Goal: Communication & Community: Answer question/provide support

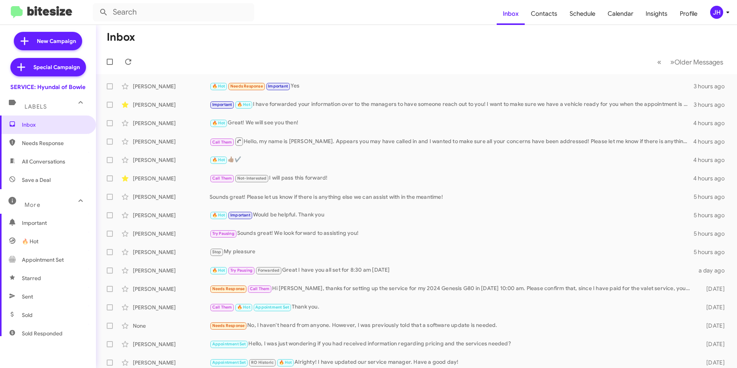
click at [717, 14] on div "JH" at bounding box center [716, 12] width 13 height 13
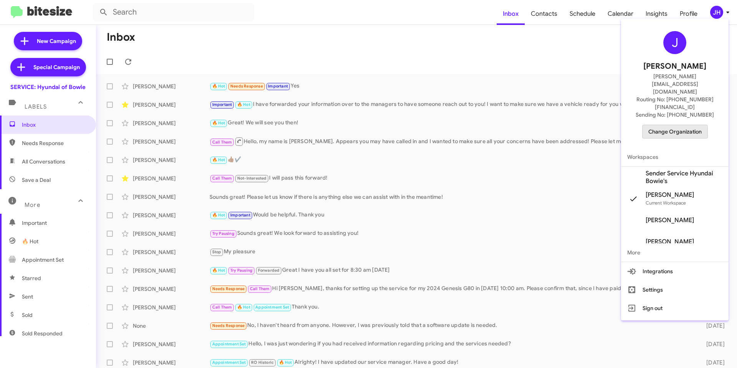
click at [669, 125] on span "Change Organization" at bounding box center [674, 131] width 53 height 13
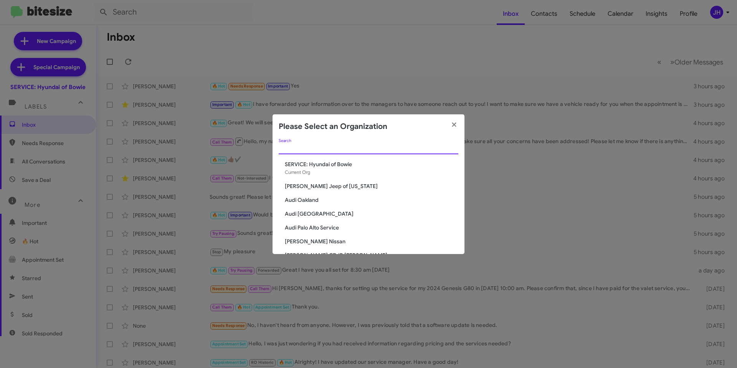
click at [310, 147] on input "Search" at bounding box center [369, 148] width 180 height 6
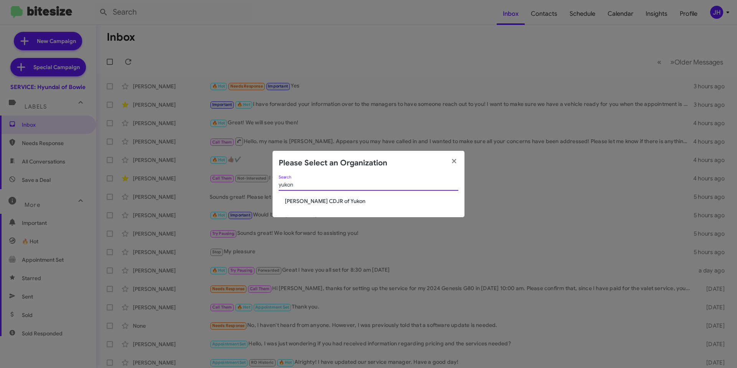
type input "yukon"
click at [314, 202] on span "[PERSON_NAME] CDJR of Yukon" at bounding box center [371, 201] width 173 height 8
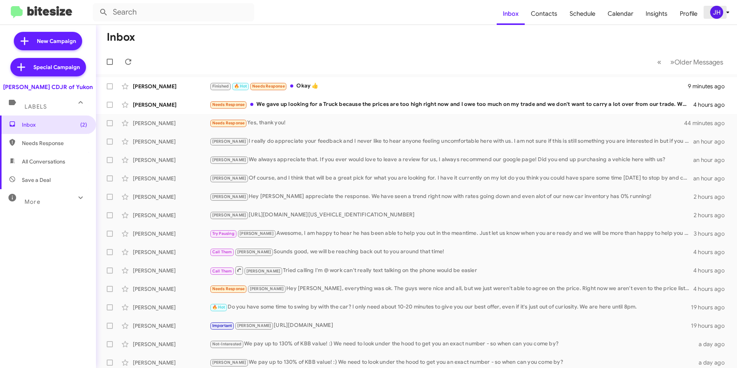
click at [714, 14] on div "JH" at bounding box center [716, 12] width 13 height 13
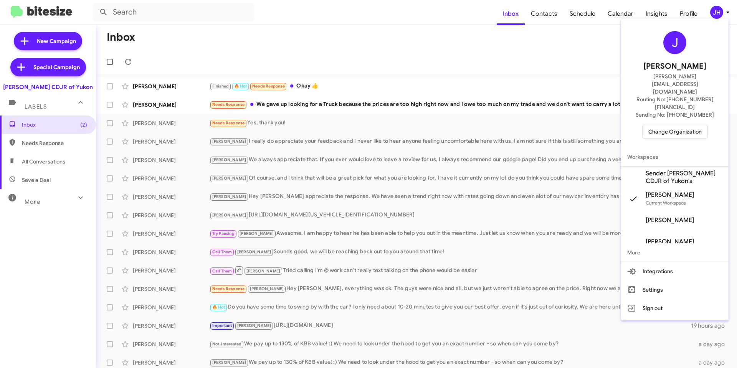
click at [666, 170] on span "Sender Joe Cooper CDJR of Yukon's" at bounding box center [684, 177] width 77 height 15
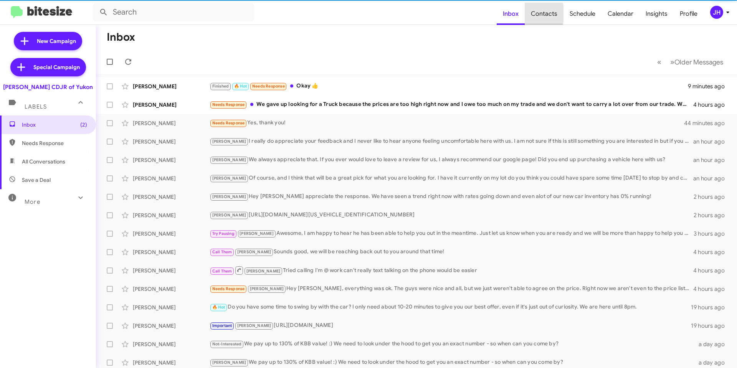
click at [544, 13] on span "Contacts" at bounding box center [544, 14] width 39 height 22
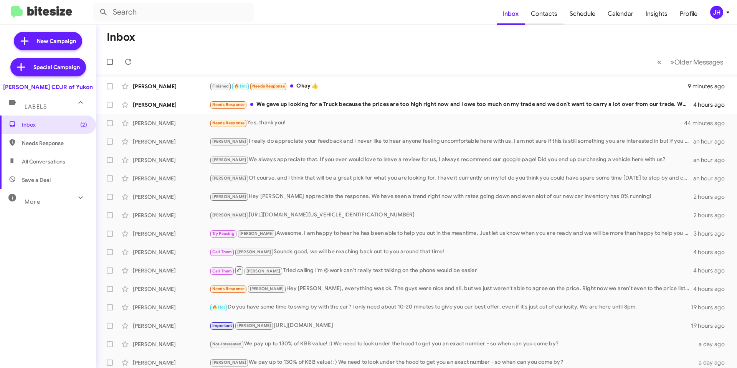
type input "in:groups"
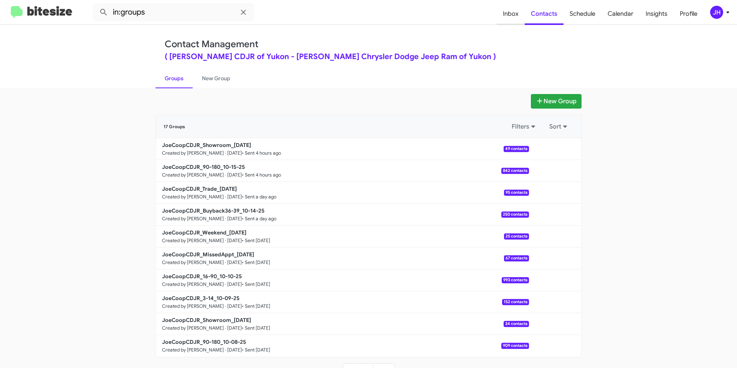
click at [515, 16] on span "Inbox" at bounding box center [511, 14] width 28 height 22
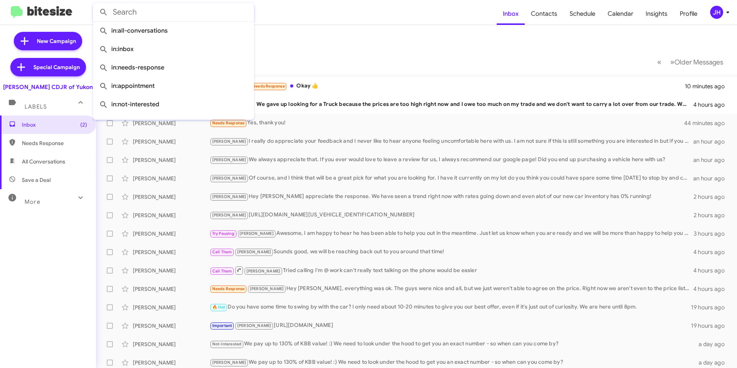
click at [141, 13] on input "text" at bounding box center [173, 12] width 161 height 18
paste input "(405) 226-2408"
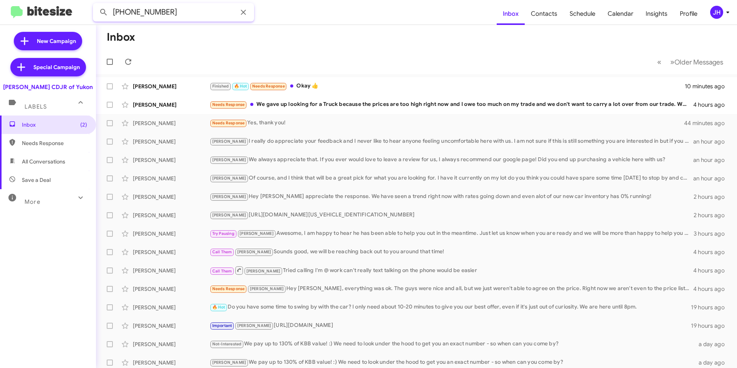
click at [96, 5] on button at bounding box center [103, 12] width 15 height 15
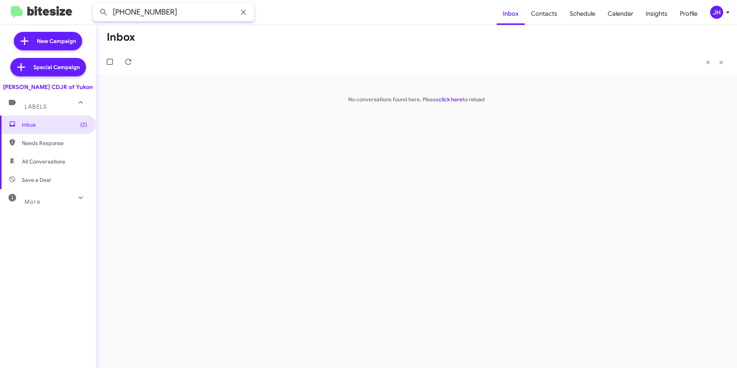
click at [142, 14] on input "(405) 226-2408" at bounding box center [173, 12] width 161 height 18
type input "ellis"
click at [96, 5] on button at bounding box center [103, 12] width 15 height 15
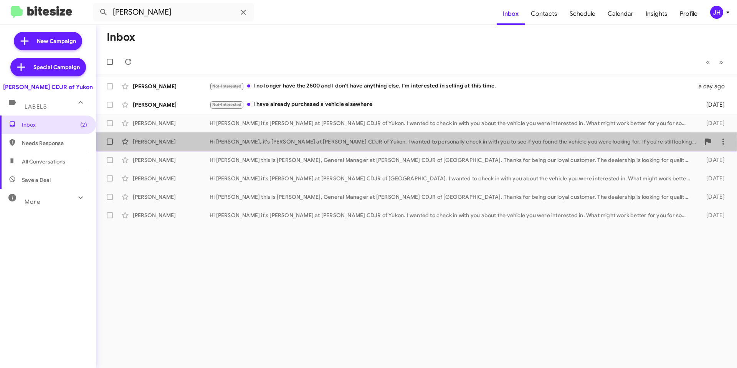
click at [177, 144] on div "Stanley Ellis" at bounding box center [171, 142] width 77 height 8
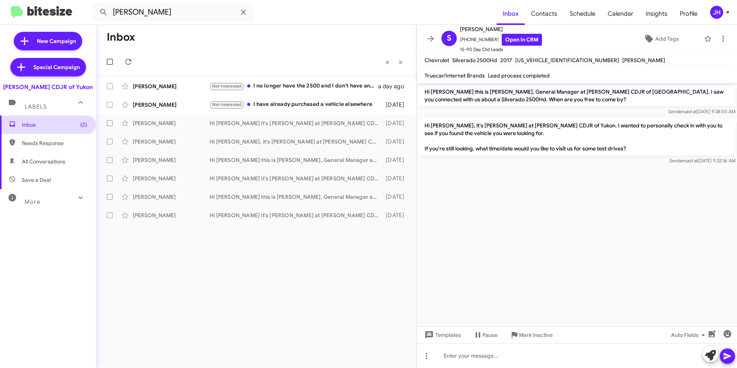
click at [43, 120] on span "Inbox (2)" at bounding box center [48, 125] width 96 height 18
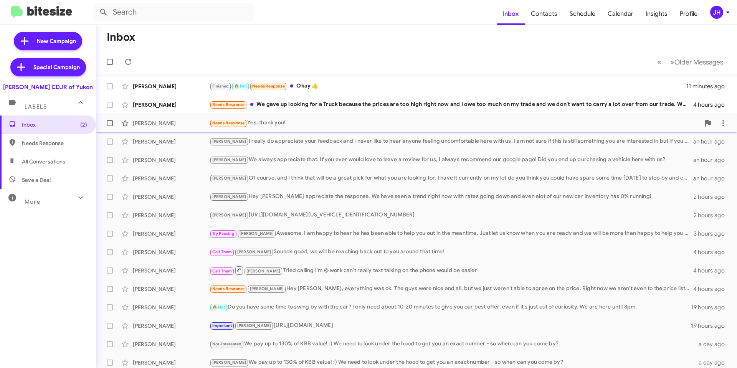
click at [322, 127] on div "Needs Response Yes, thank you!" at bounding box center [455, 123] width 491 height 9
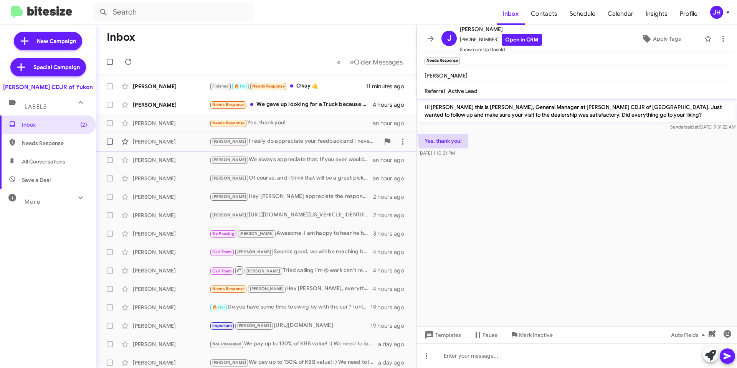
click at [299, 142] on div "Kristy I really do appreciate your feedback and I never like to hear anyone fee…" at bounding box center [295, 141] width 170 height 9
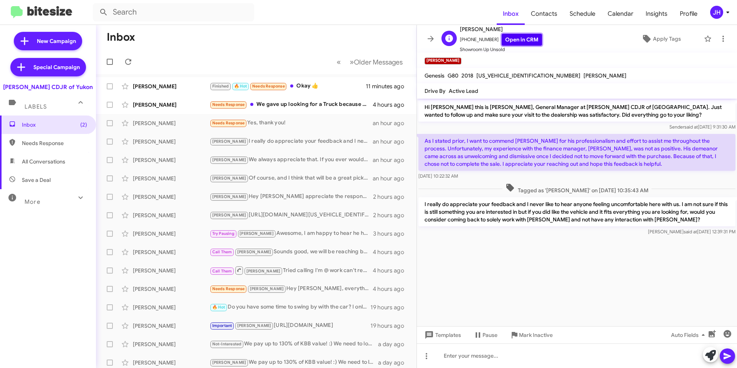
click at [515, 44] on link "Open in CRM" at bounding box center [522, 40] width 40 height 12
click at [335, 11] on form at bounding box center [295, 12] width 404 height 18
click at [430, 35] on icon at bounding box center [430, 38] width 9 height 9
